Goal: Task Accomplishment & Management: Manage account settings

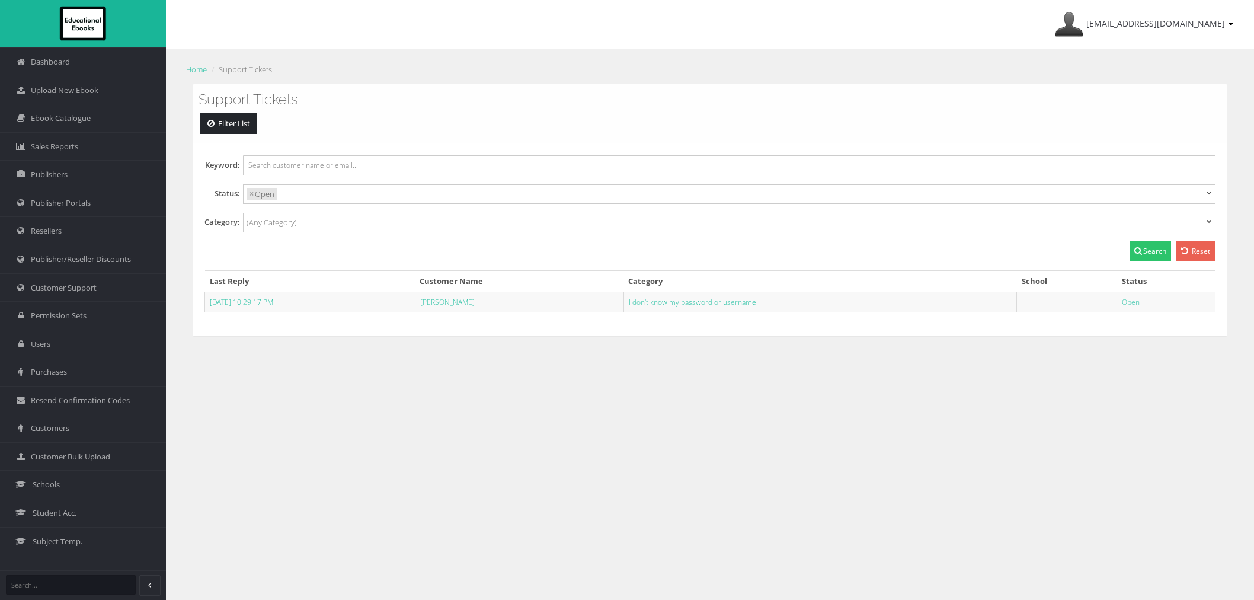
select select
click at [56, 485] on span "Schools" at bounding box center [46, 484] width 27 height 11
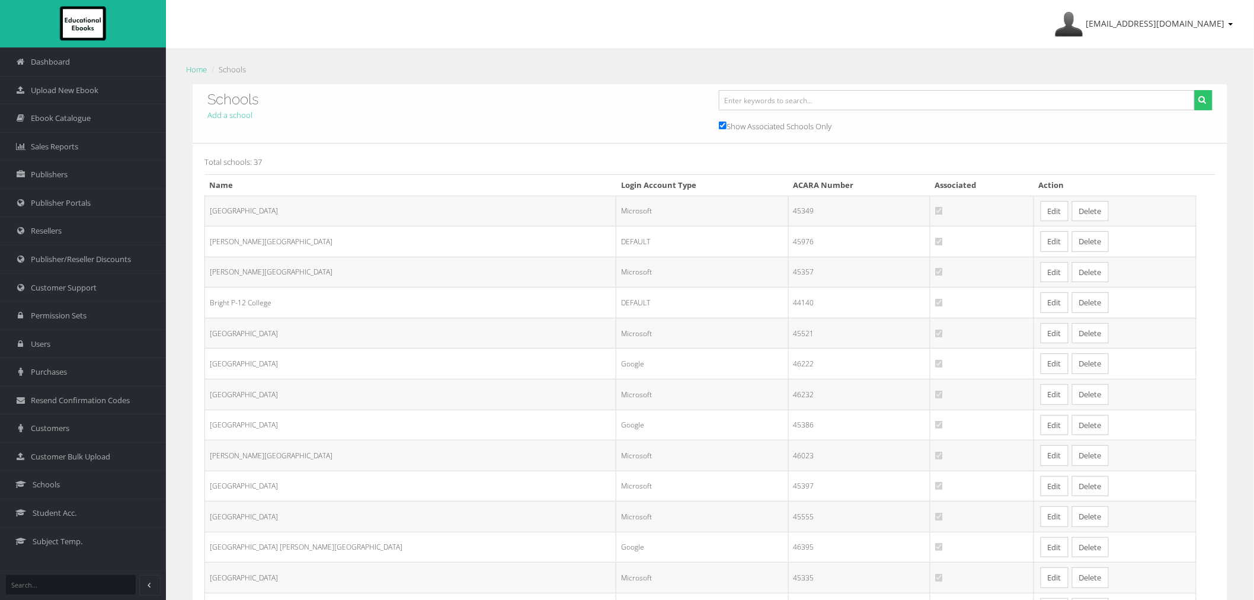
click at [1041, 277] on link "Edit" at bounding box center [1055, 272] width 28 height 21
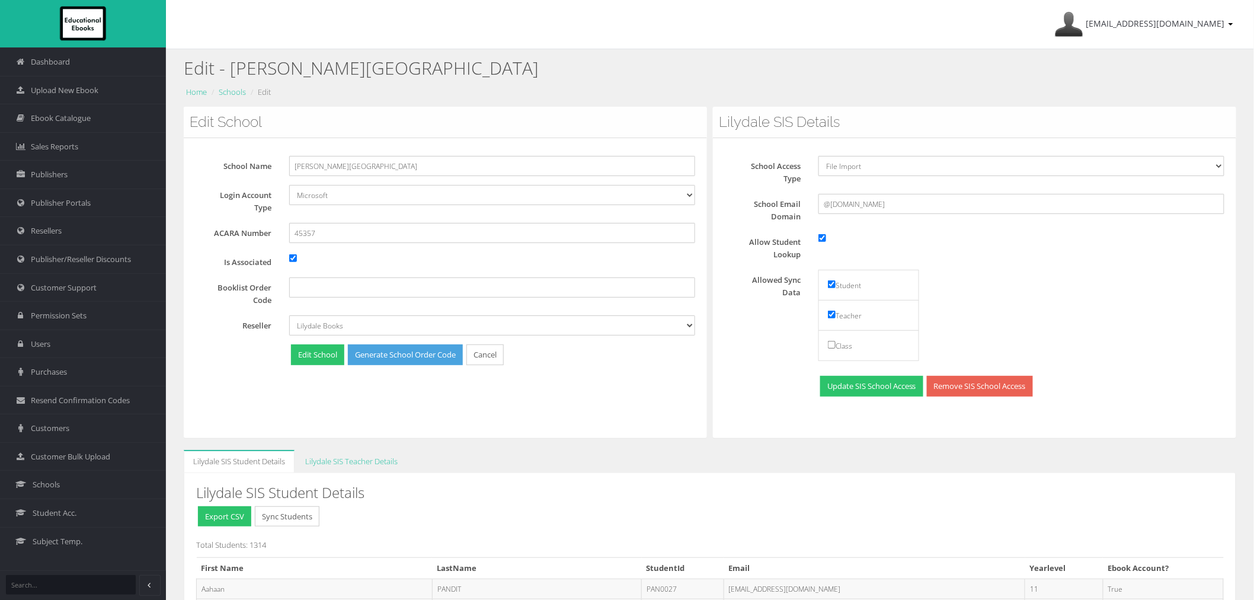
click at [748, 413] on div "School Access Type File Import LISS WONDE School Email Domain @[DOMAIN_NAME] Al…" at bounding box center [974, 279] width 523 height 282
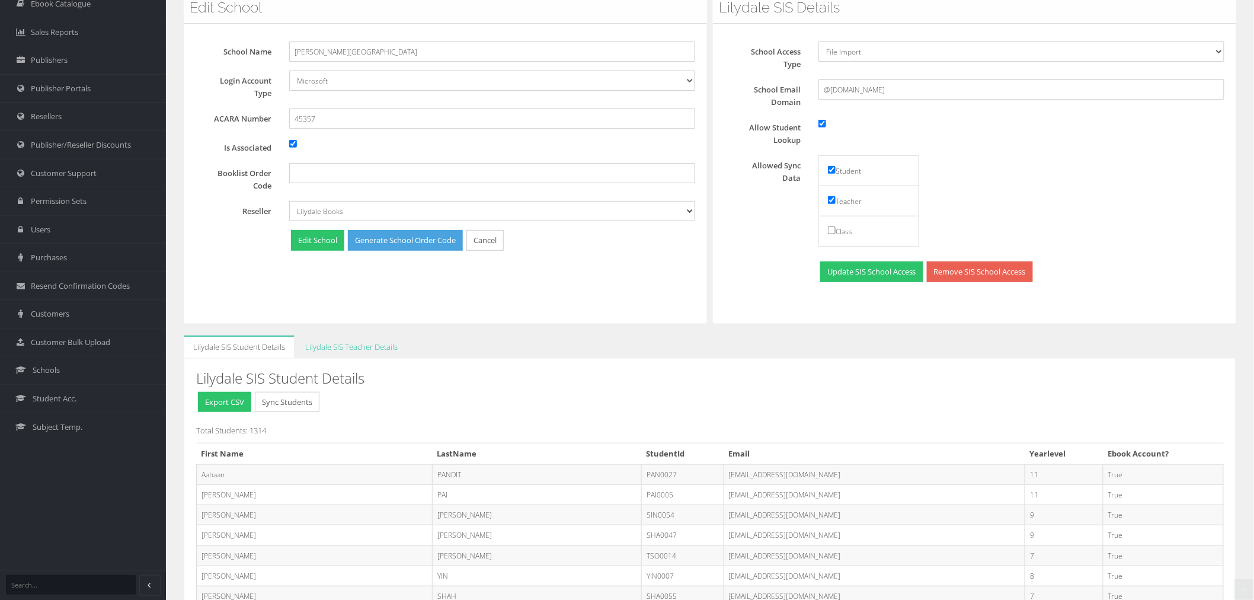
scroll to position [263, 0]
